Goal: Find specific page/section

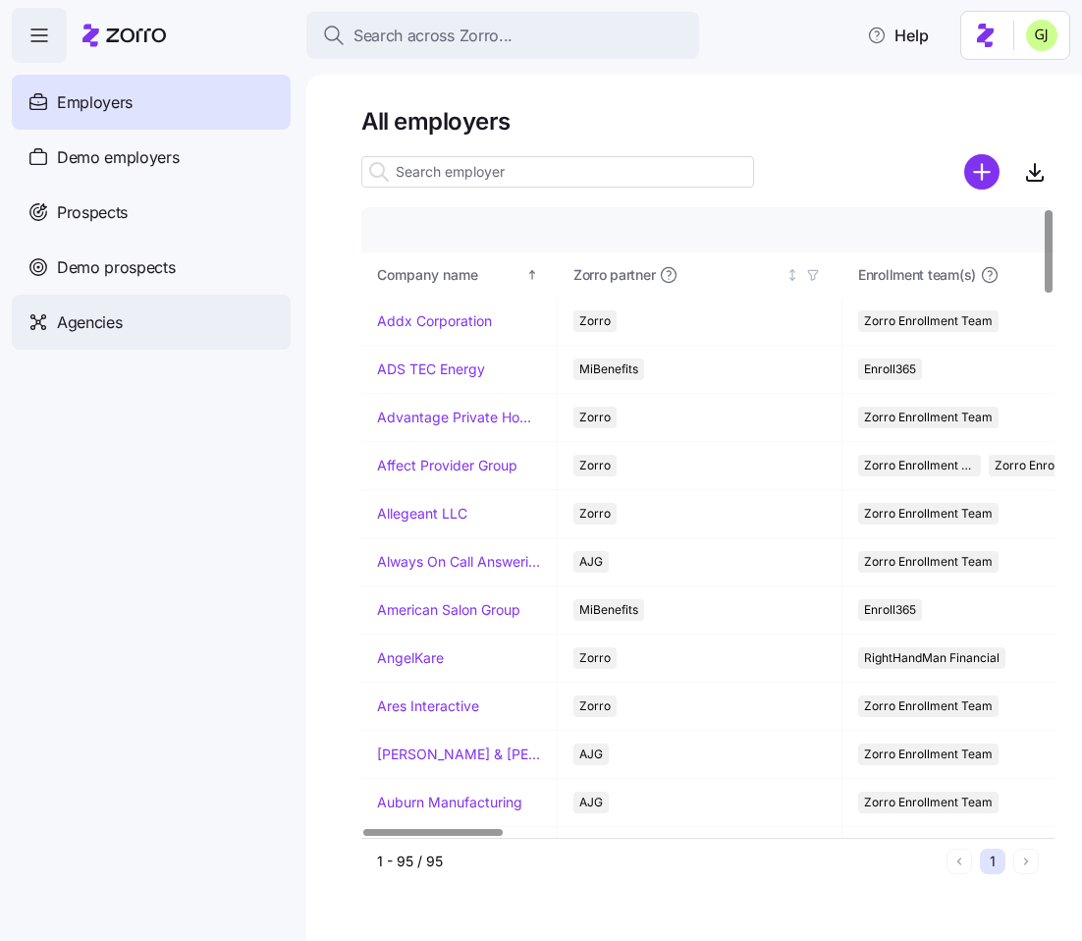
click at [111, 327] on span "Agencies" at bounding box center [89, 322] width 65 height 25
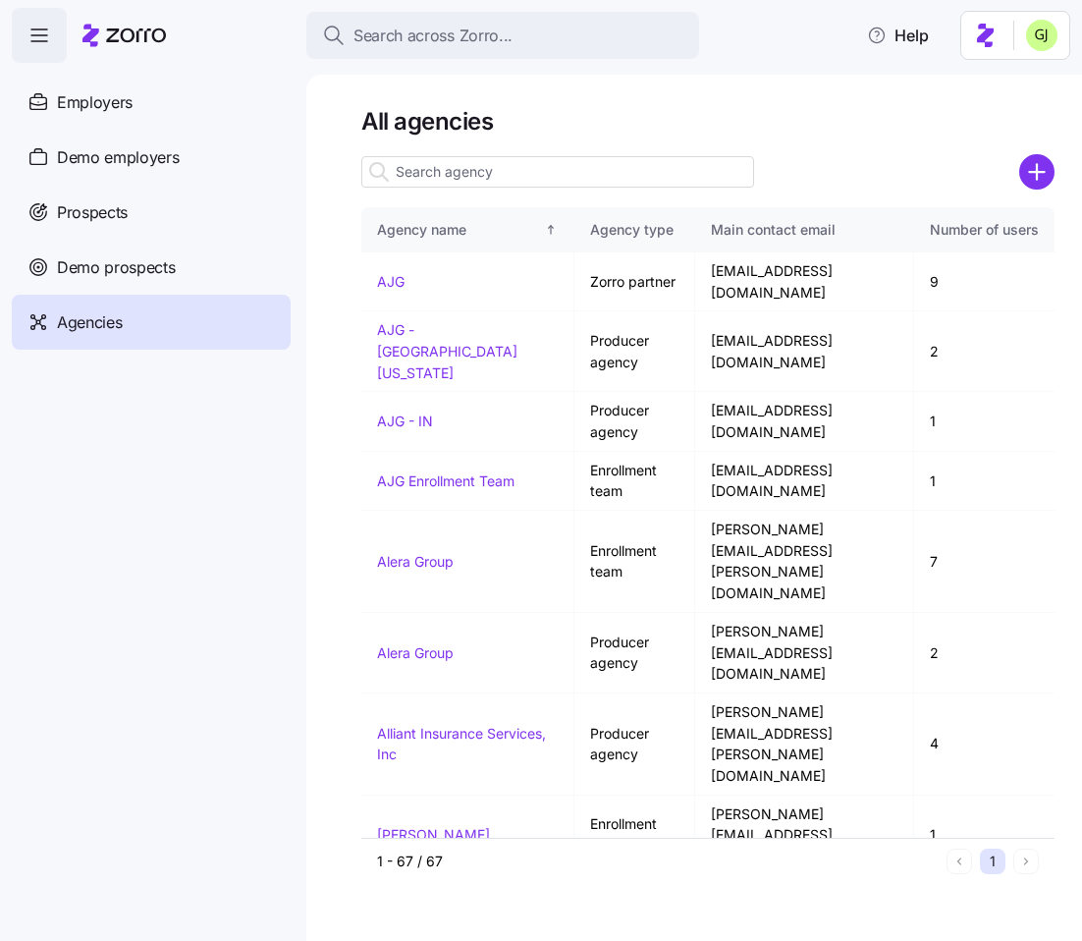
click at [637, 169] on input at bounding box center [557, 171] width 393 height 31
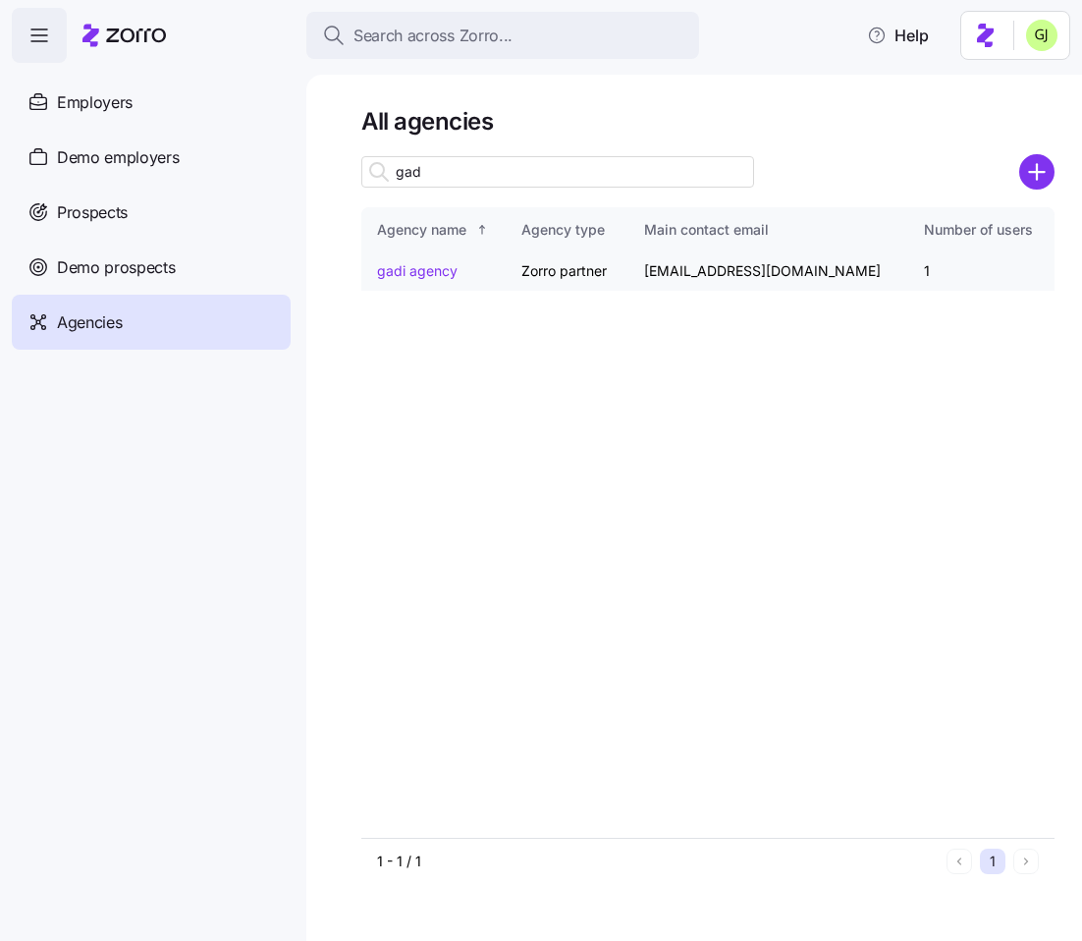
type input "gad"
click at [431, 276] on link "gadi agency" at bounding box center [417, 270] width 81 height 17
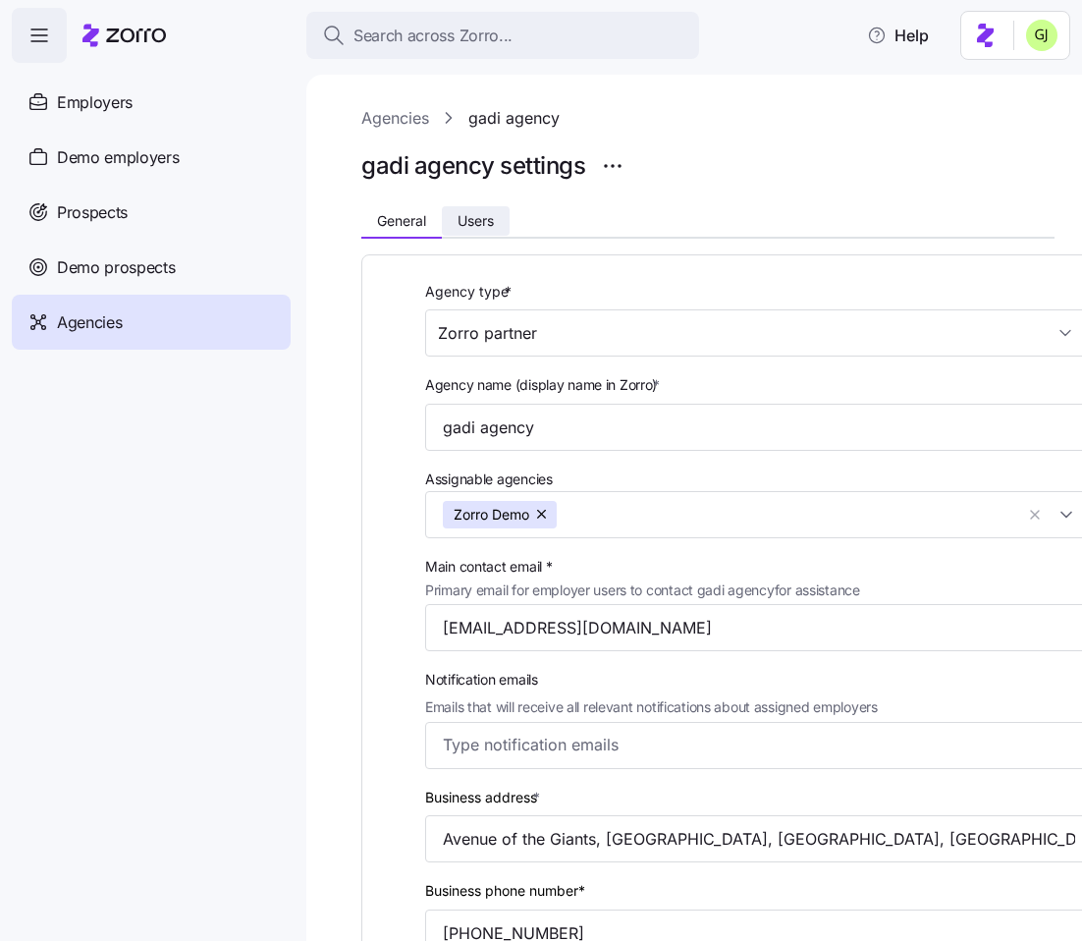
click at [468, 220] on span "Users" at bounding box center [476, 221] width 36 height 14
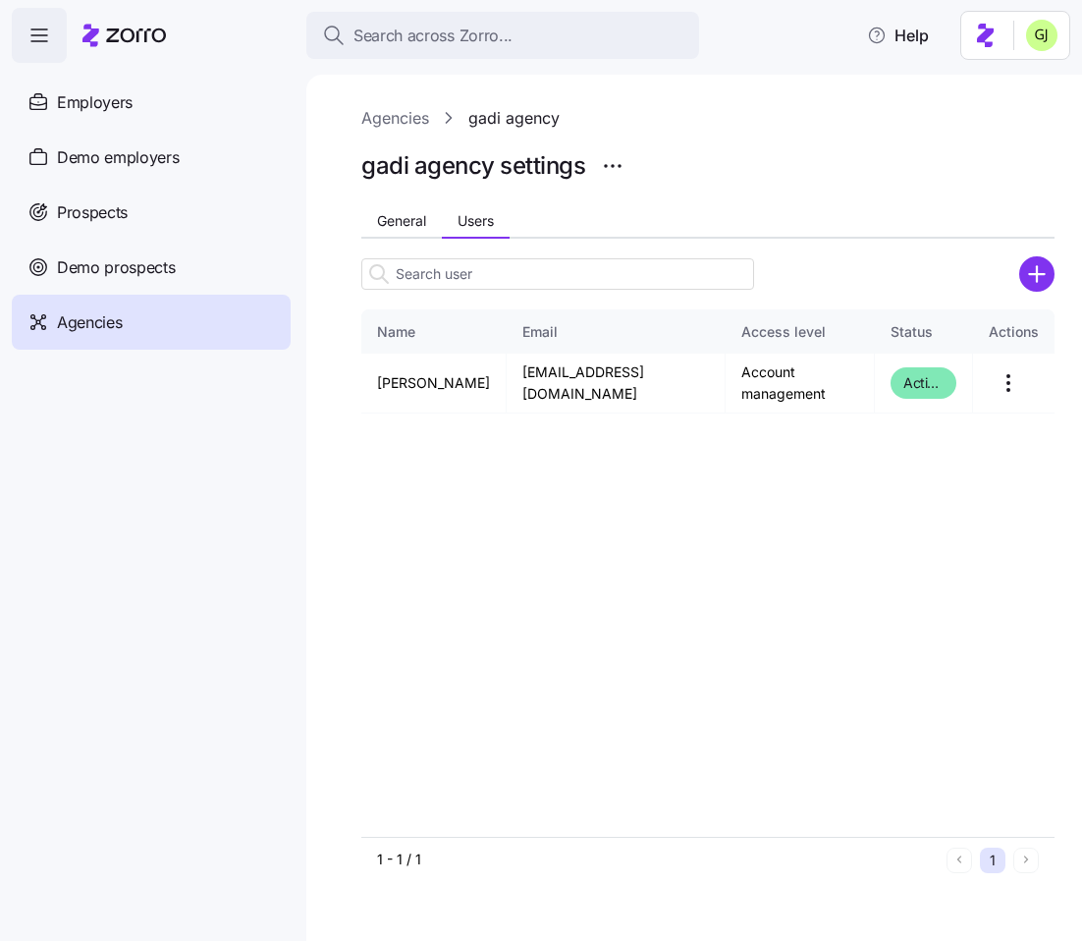
click at [1044, 39] on html "Search across Zorro... Help Employers Demo employers Prospects Demo prospects A…" at bounding box center [541, 464] width 1082 height 929
click at [1013, 120] on div "Log out" at bounding box center [990, 120] width 77 height 22
